Goal: Transaction & Acquisition: Purchase product/service

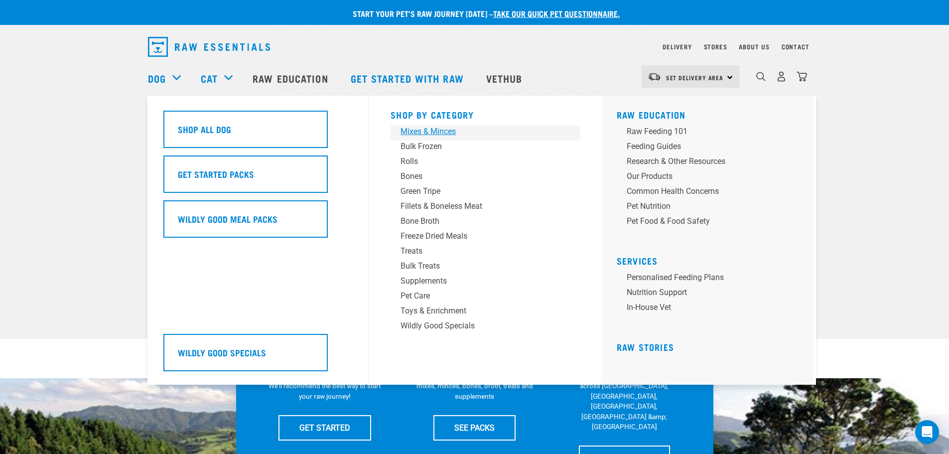
click at [421, 130] on div "Mixes & Minces" at bounding box center [478, 132] width 155 height 12
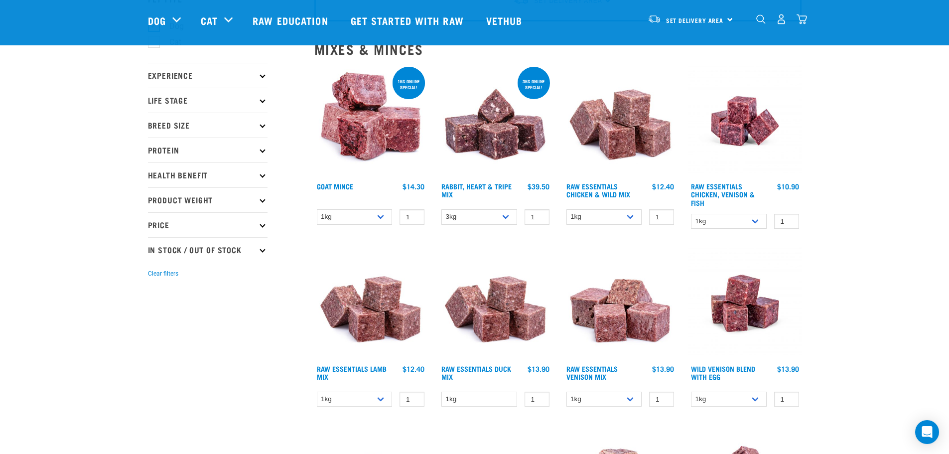
scroll to position [100, 0]
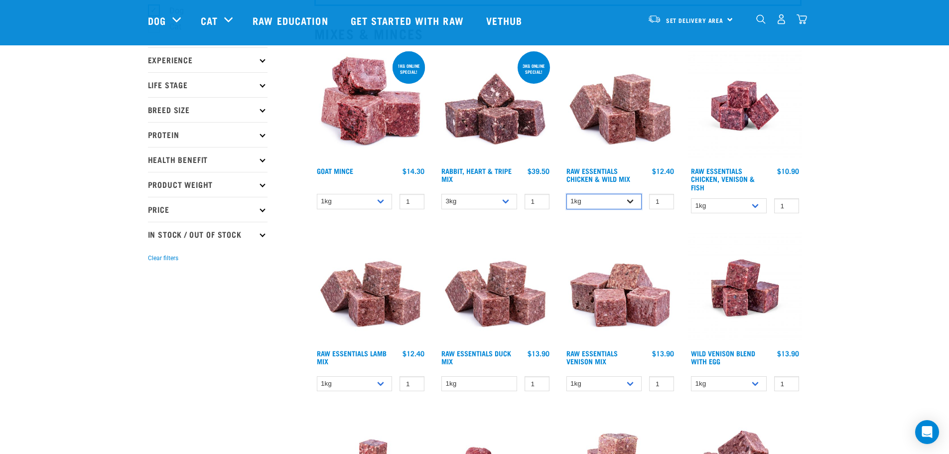
click at [629, 199] on select "1kg 3kg Bulk (10kg)" at bounding box center [604, 201] width 76 height 15
select select "709"
click at [566, 194] on select "1kg 3kg Bulk (10kg)" at bounding box center [604, 201] width 76 height 15
click at [758, 203] on select "1kg 3kg" at bounding box center [729, 205] width 76 height 15
select select "28665"
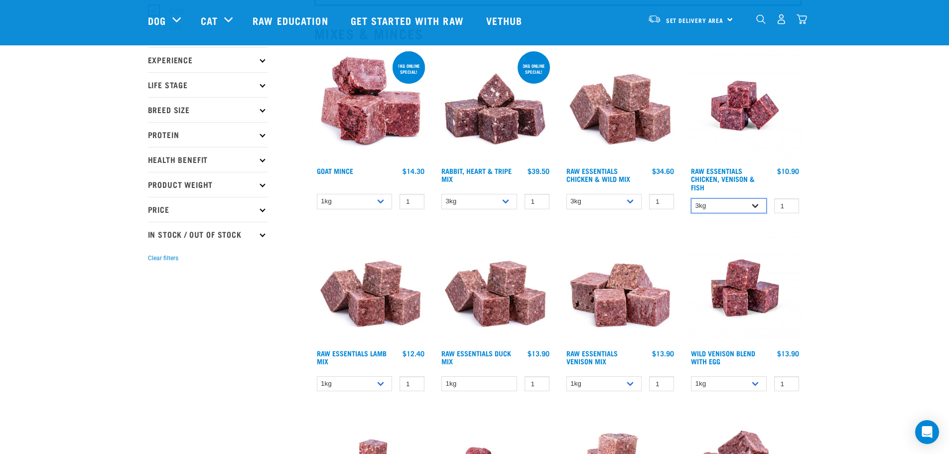
click at [691, 198] on select "1kg 3kg" at bounding box center [729, 205] width 76 height 15
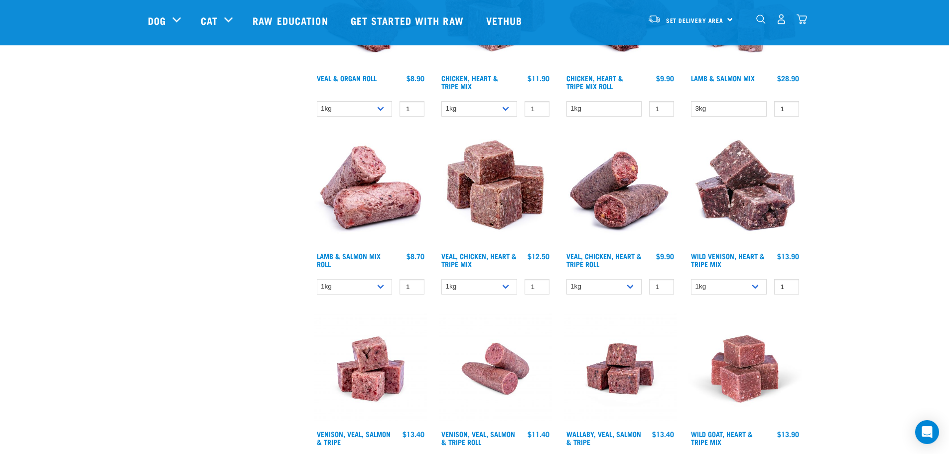
scroll to position [747, 0]
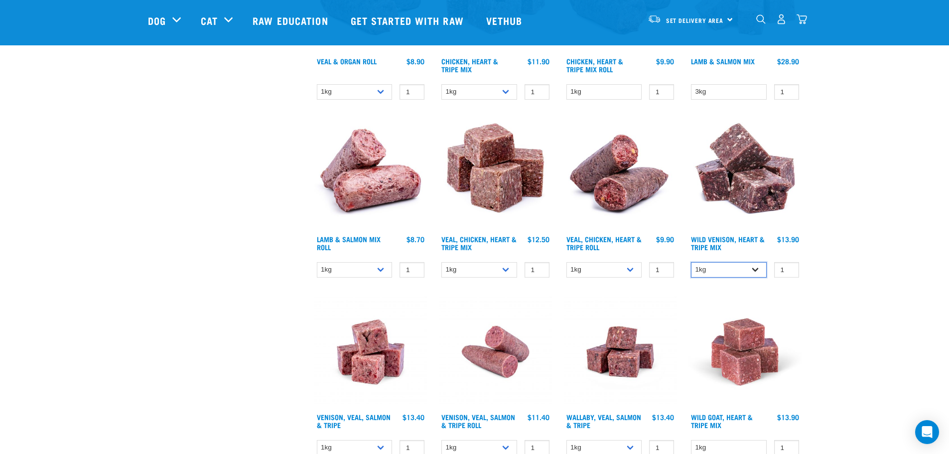
click at [756, 270] on select "1kg 3kg" at bounding box center [729, 269] width 76 height 15
select select "763"
click at [691, 262] on select "1kg 3kg" at bounding box center [729, 269] width 76 height 15
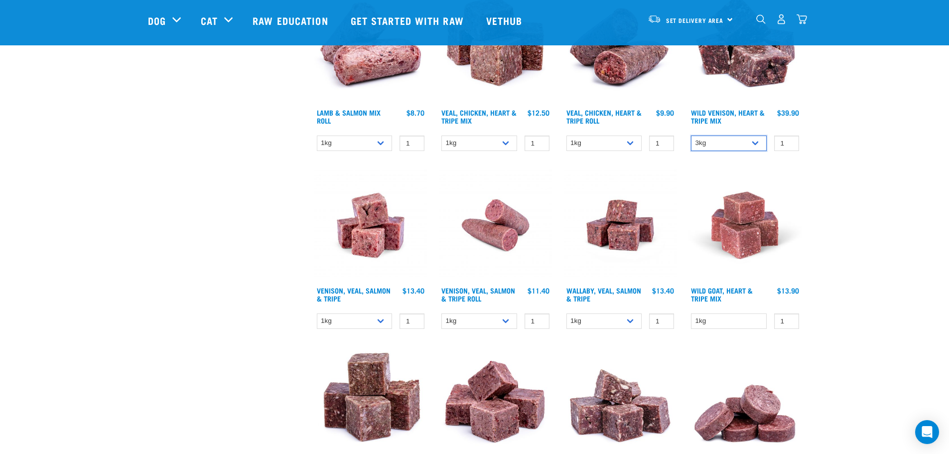
scroll to position [897, 0]
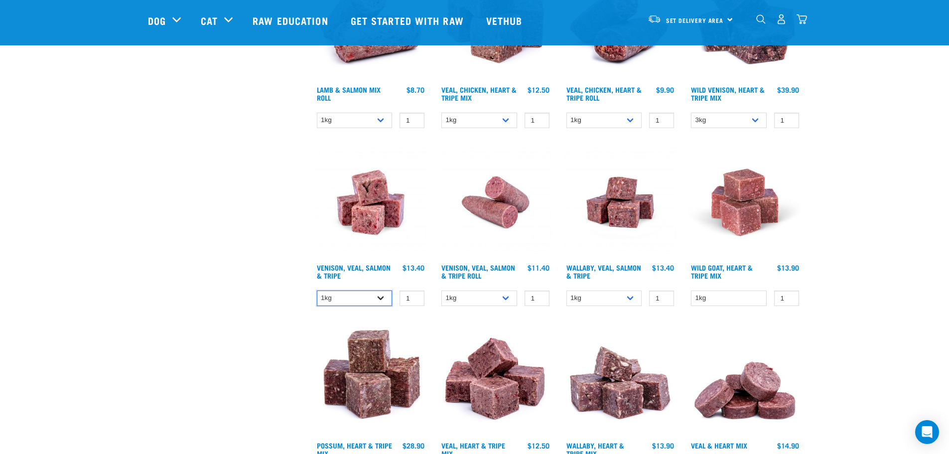
click at [384, 297] on select "1kg 3kg Bulk (18kg)" at bounding box center [355, 297] width 76 height 15
select select "62284"
click at [317, 290] on select "1kg 3kg Bulk (18kg)" at bounding box center [355, 297] width 76 height 15
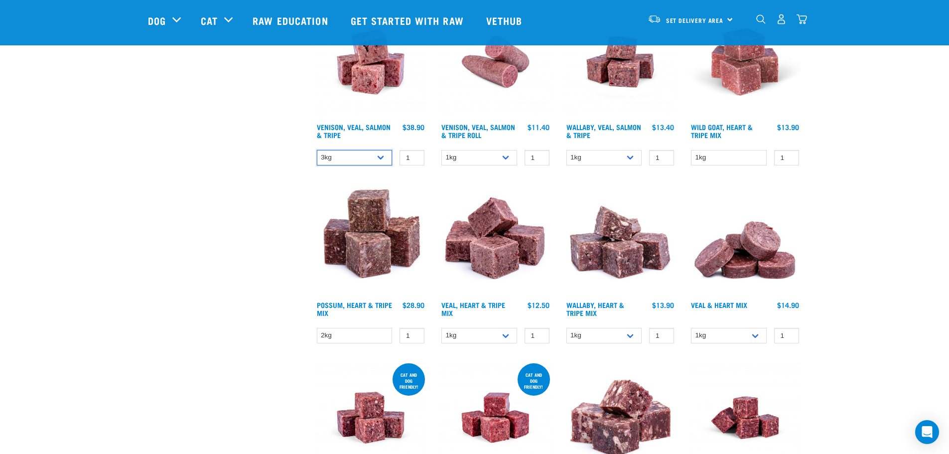
scroll to position [1046, 0]
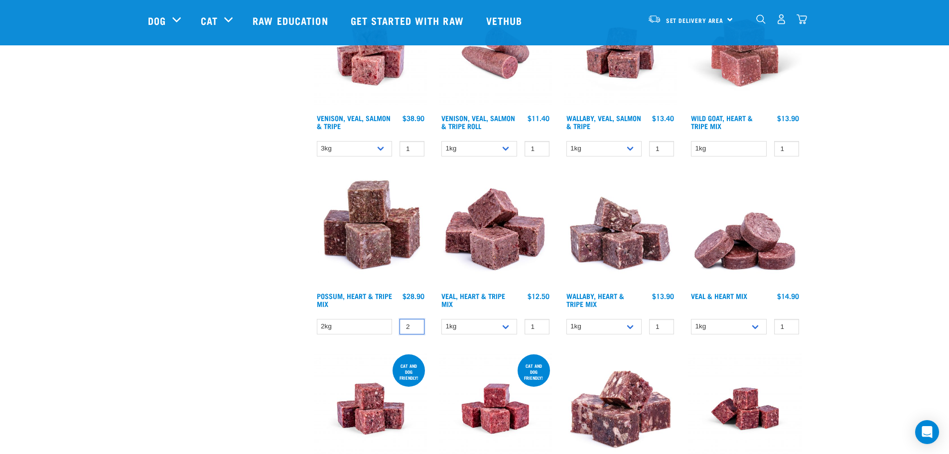
click at [415, 324] on input "2" at bounding box center [412, 326] width 25 height 15
type input "1"
click at [413, 329] on input "1" at bounding box center [412, 326] width 25 height 15
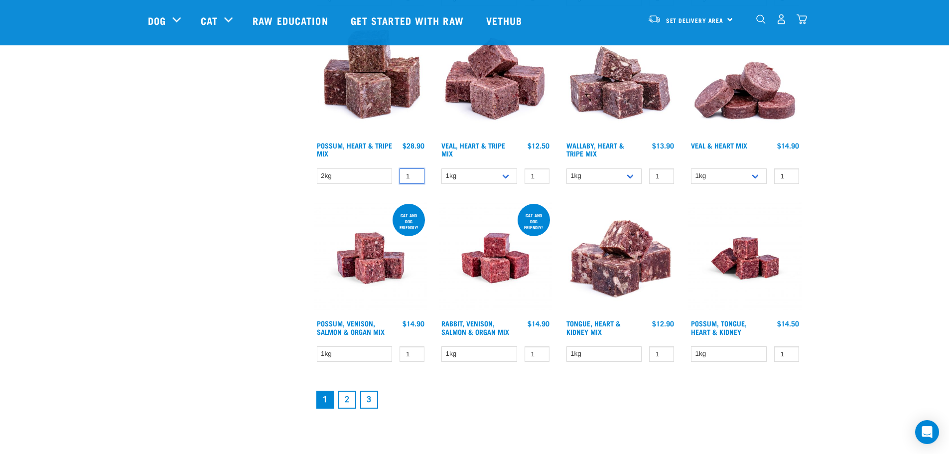
scroll to position [1295, 0]
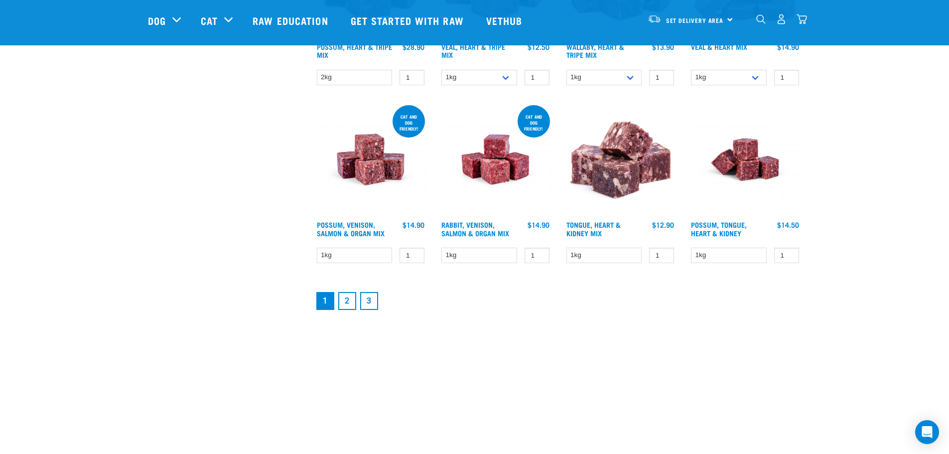
click at [350, 300] on link "2" at bounding box center [347, 301] width 18 height 18
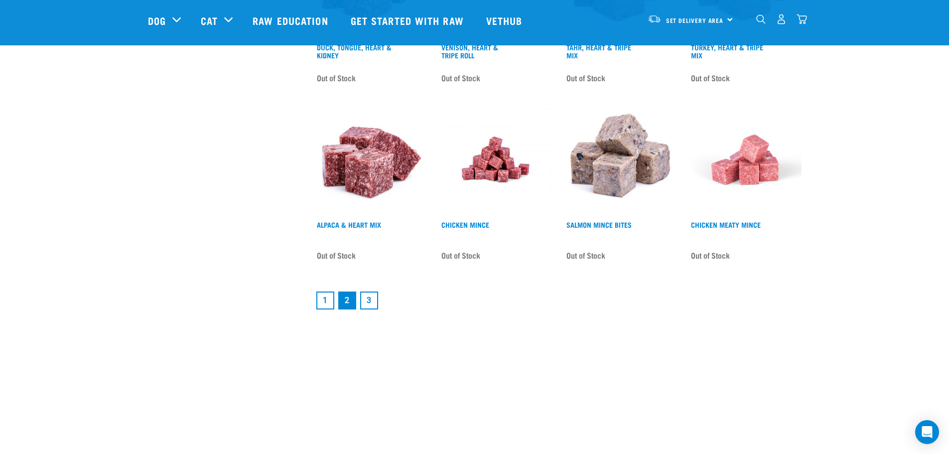
scroll to position [1295, 0]
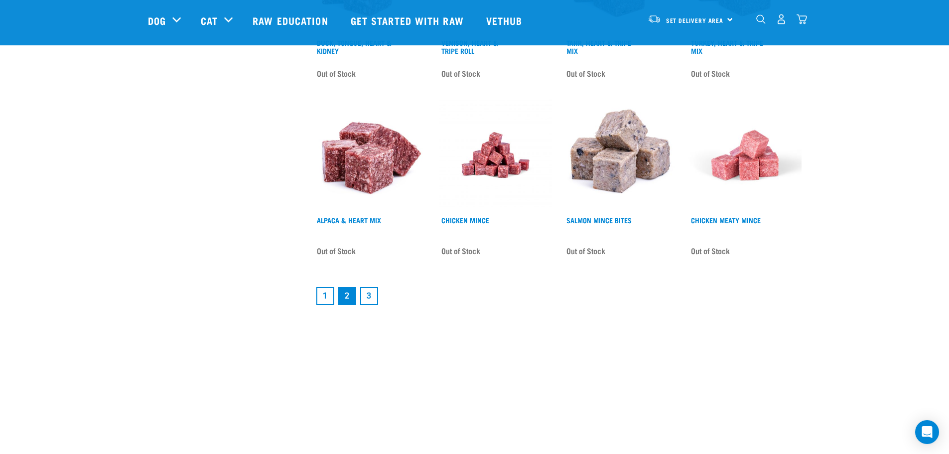
click at [375, 295] on link "3" at bounding box center [369, 296] width 18 height 18
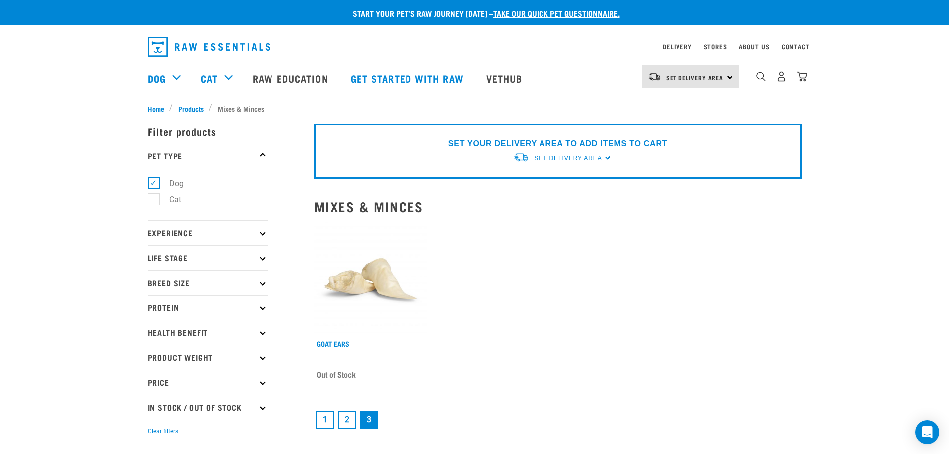
click at [329, 418] on link "1" at bounding box center [325, 420] width 18 height 18
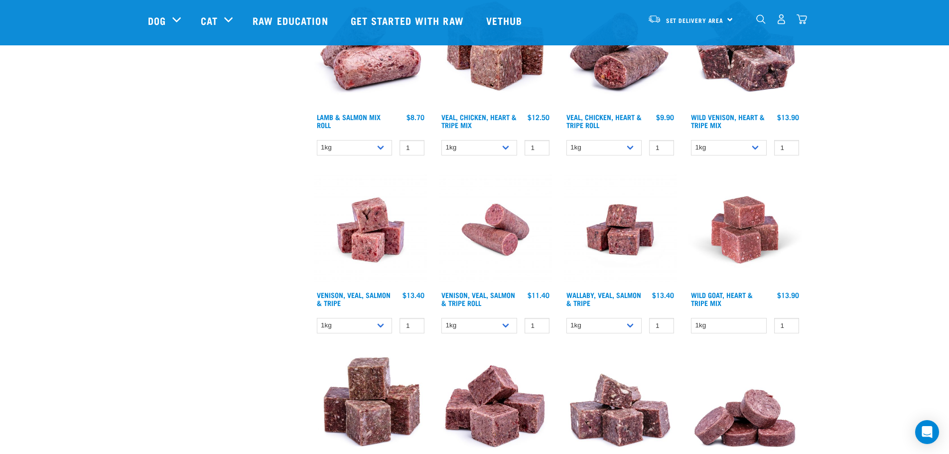
scroll to position [847, 0]
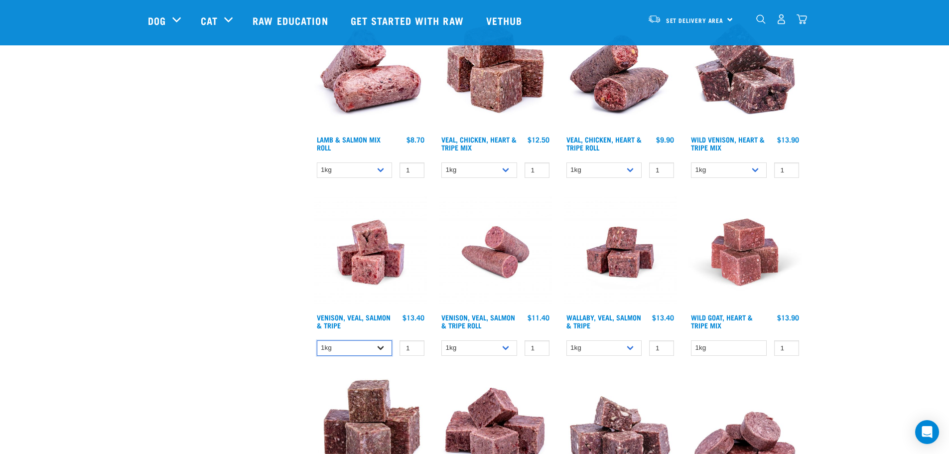
click at [383, 346] on select "1kg 3kg Bulk (18kg)" at bounding box center [355, 347] width 76 height 15
select select "62284"
click at [317, 340] on select "1kg 3kg Bulk (18kg)" at bounding box center [355, 347] width 76 height 15
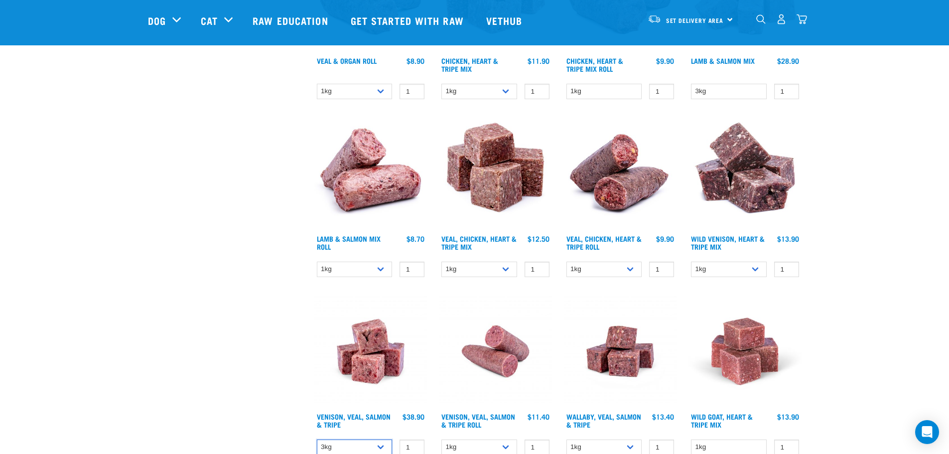
scroll to position [747, 0]
click at [755, 268] on select "1kg 3kg" at bounding box center [729, 269] width 76 height 15
select select "763"
click at [691, 262] on select "1kg 3kg" at bounding box center [729, 269] width 76 height 15
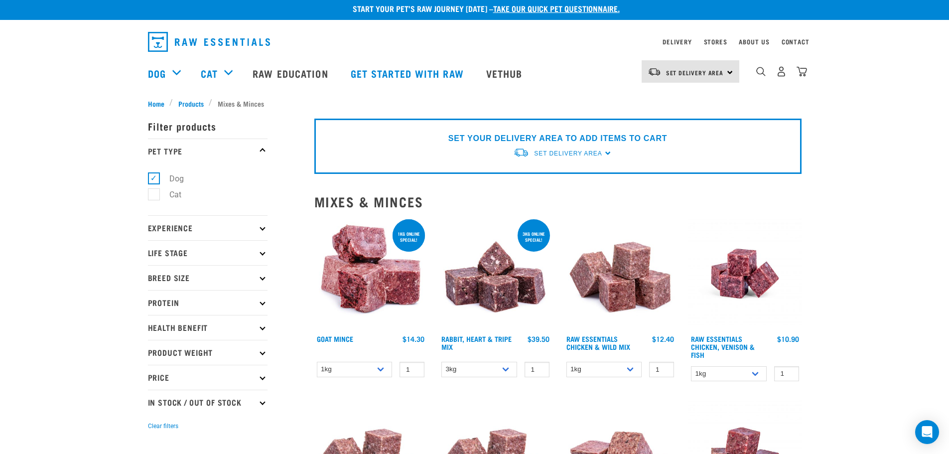
scroll to position [0, 0]
